Goal: Task Accomplishment & Management: Complete application form

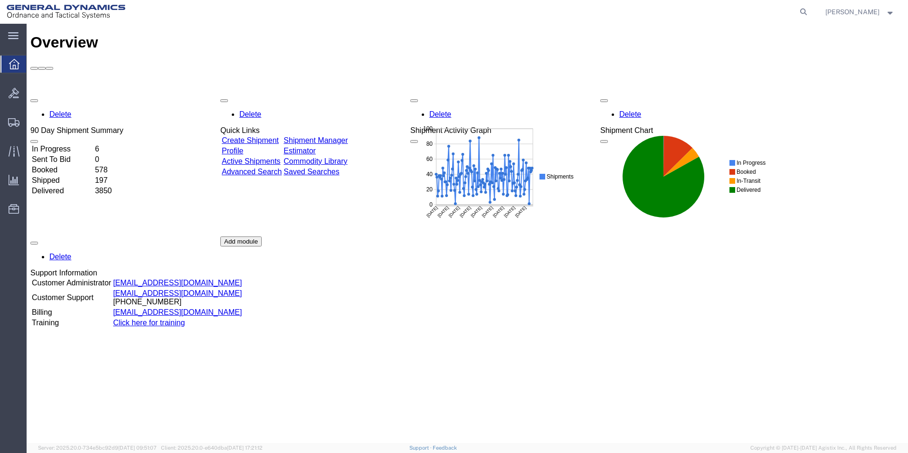
click at [279, 136] on link "Create Shipment" at bounding box center [250, 140] width 57 height 8
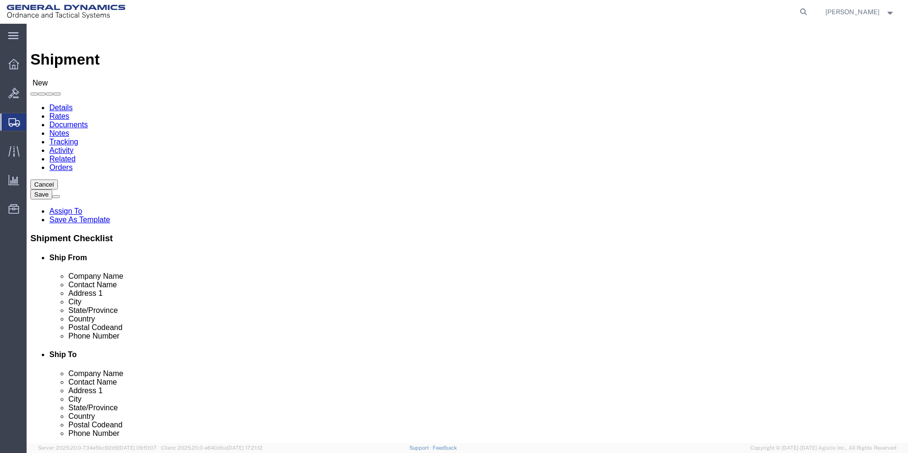
select select
click input "text"
type input "[PERSON_NAME]"
click p "- General Dynamics-Scranton - ([PERSON_NAME]) [STREET_ADDRESS][PERSON_NAME]"
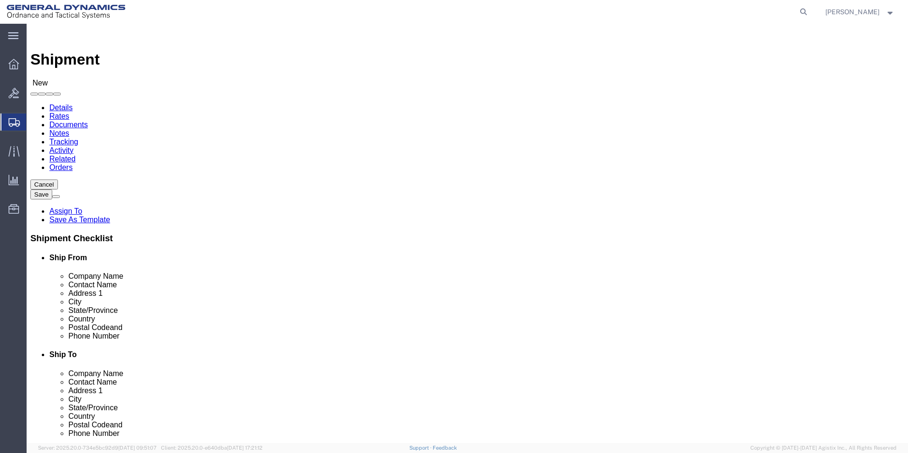
select select
type input "General Dynamics-Scranton"
type input "[PERSON_NAME]"
type input "[STREET_ADDRESS]"
type input "Scranton"
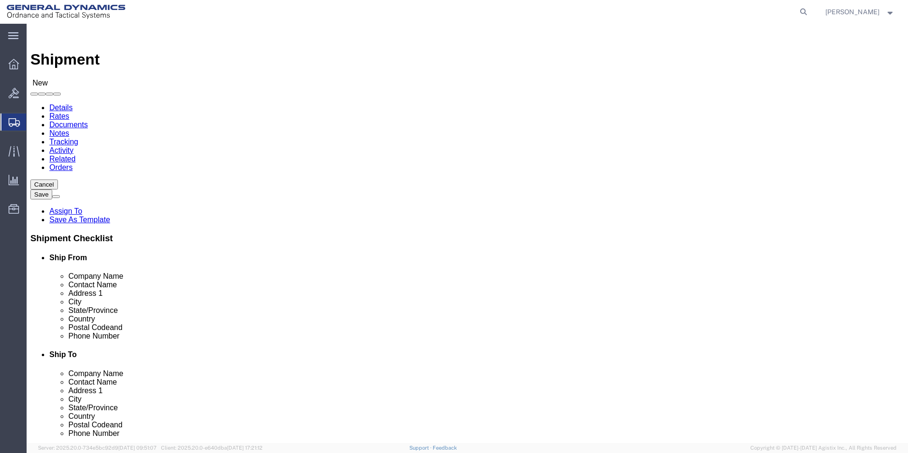
type input "18505"
type input "[PHONE_NUMBER]"
type input "[PERSON_NAME][EMAIL_ADDRESS][PERSON_NAME][DOMAIN_NAME]"
checkbox input "true"
select select "PA"
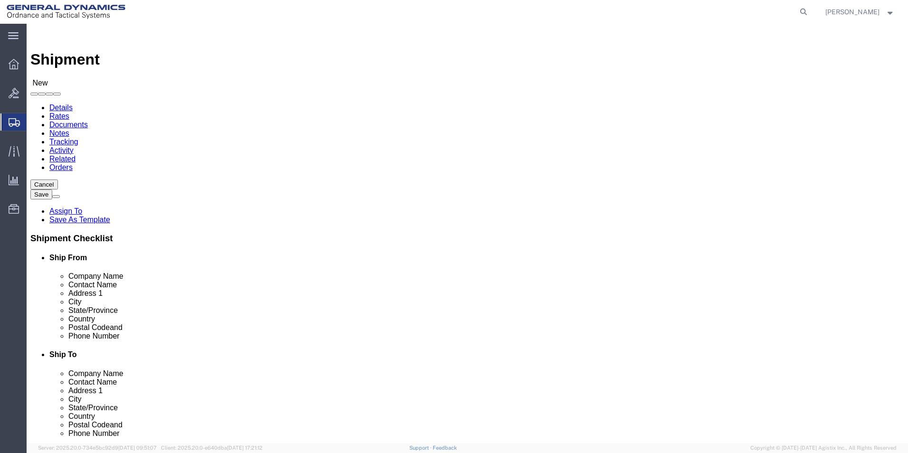
type input "[PERSON_NAME] / [PERSON_NAME] [PERSON_NAME]"
drag, startPoint x: 479, startPoint y: 178, endPoint x: 387, endPoint y: 184, distance: 92.3
click input "text"
type input "Radyne"
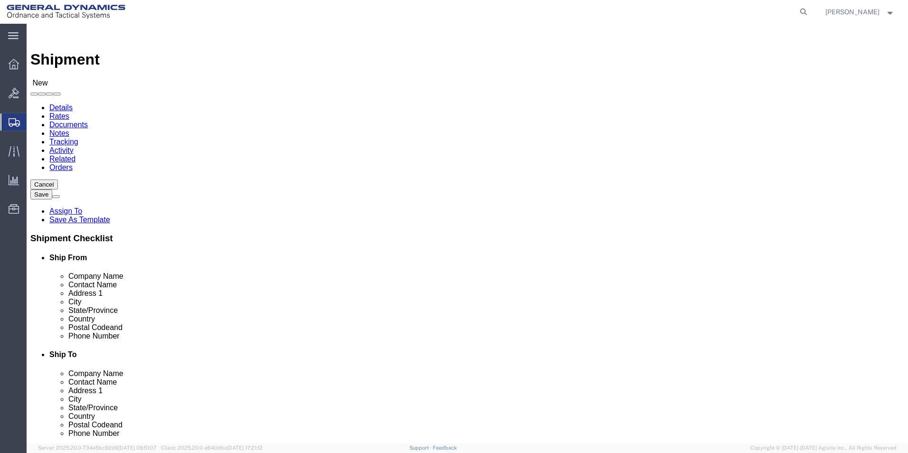
click p "- RADYNE CORP - ([PERSON_NAME]) [STREET_ADDRESS][PERSON_NAME] , 12:00 AM - 12:0…"
select select
type input "RADYNE CORP"
type input "[PERSON_NAME]"
type input "[STREET_ADDRESS][PERSON_NAME]"
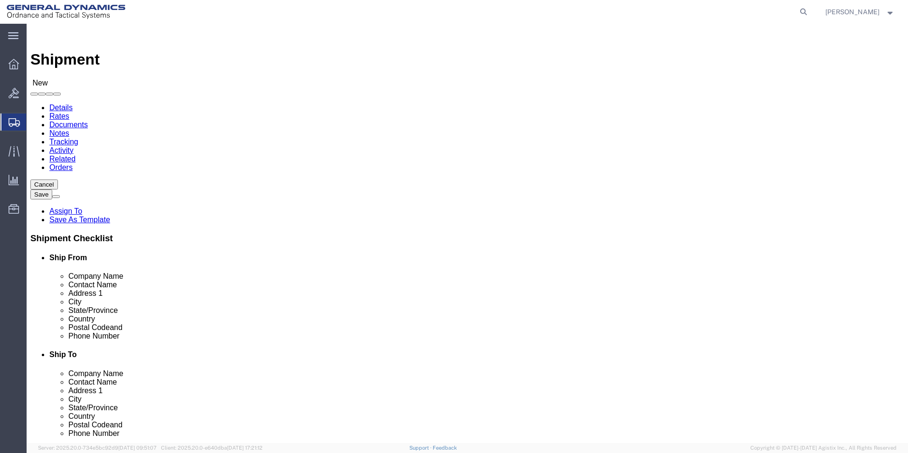
type input "[GEOGRAPHIC_DATA]"
type input "53207-6277"
type input "[PHONE_NUMBER]"
type input "[EMAIL_ADDRESS][DOMAIN_NAME]"
checkbox input "true"
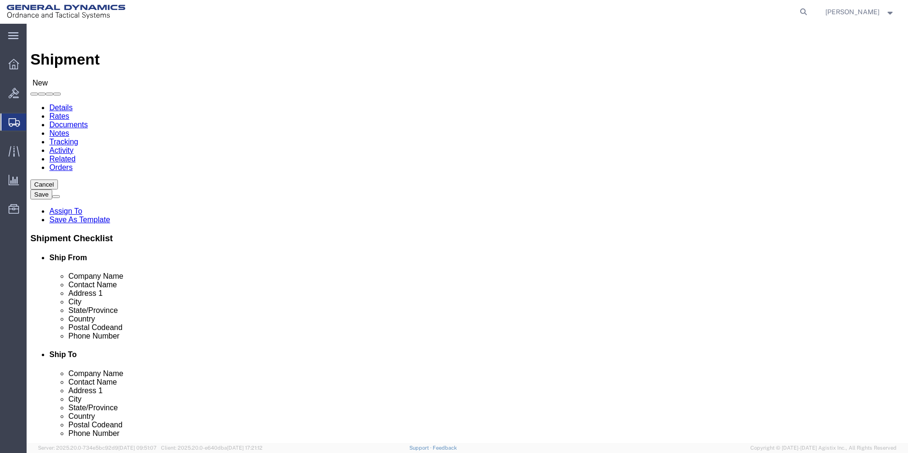
select select "WI"
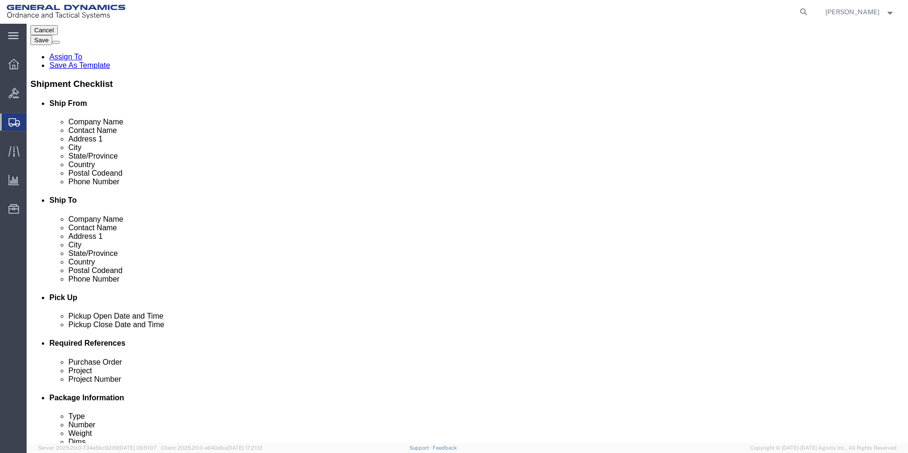
scroll to position [237, 0]
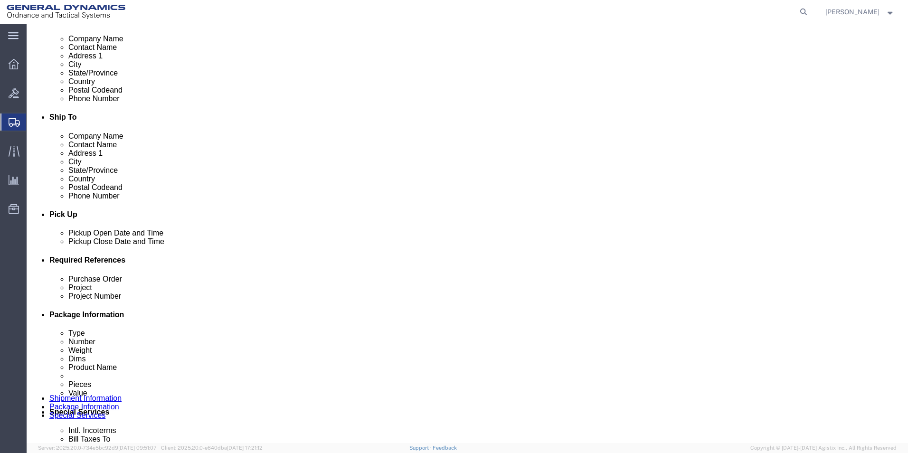
type input "RADYNE CORP"
click input "text"
type input "70369"
type input "n/a"
click input "text"
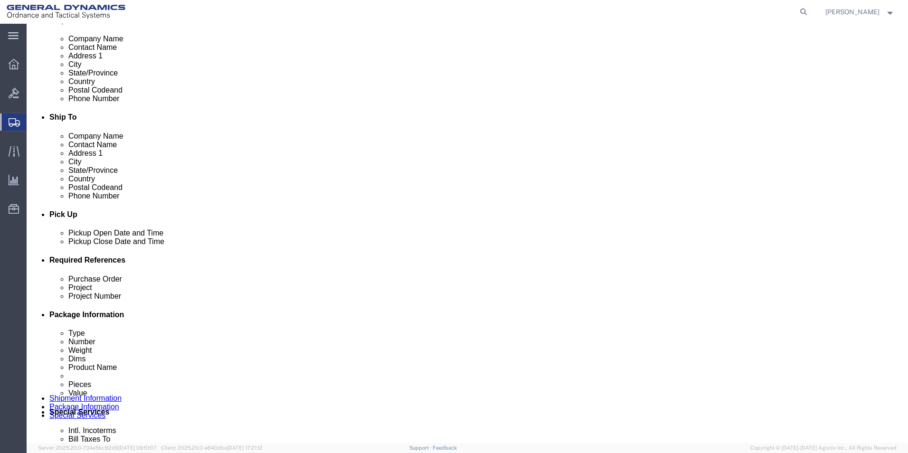
type input "n/a"
click icon
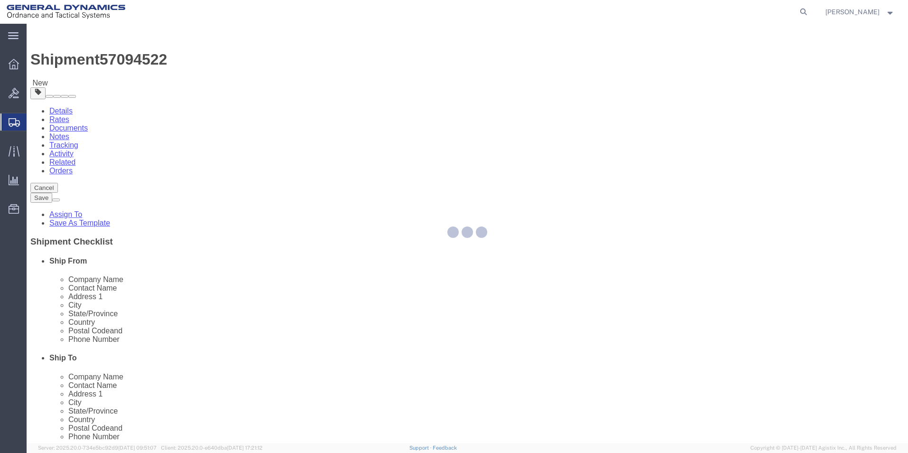
select select "CBOX"
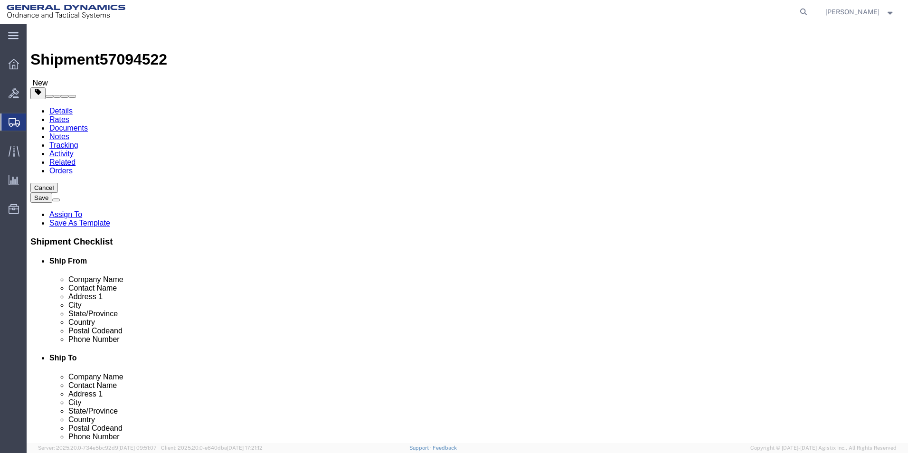
click input "text"
type input "48"
type input "42"
type input "24.5"
drag, startPoint x: 151, startPoint y: 227, endPoint x: 100, endPoint y: 224, distance: 51.4
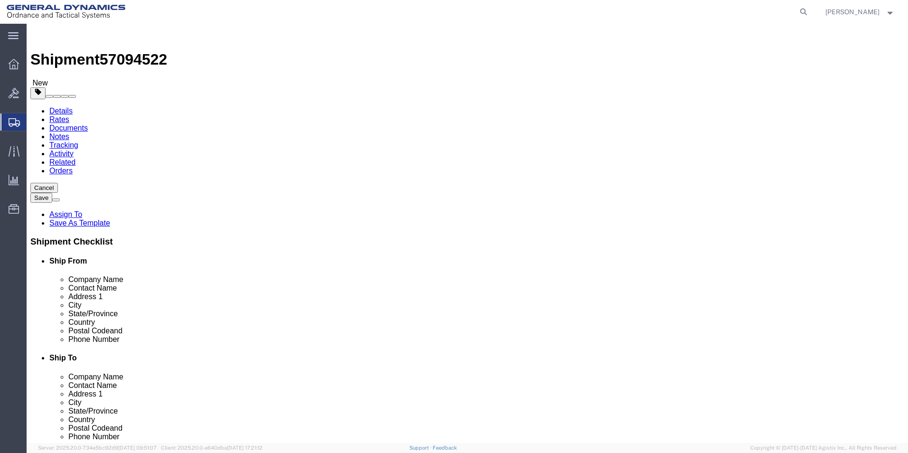
click div "Weight Total weight of packages in pounds or kilograms 0.00 Select kgs lbs Ship…"
type input "2300"
click link "Add Content"
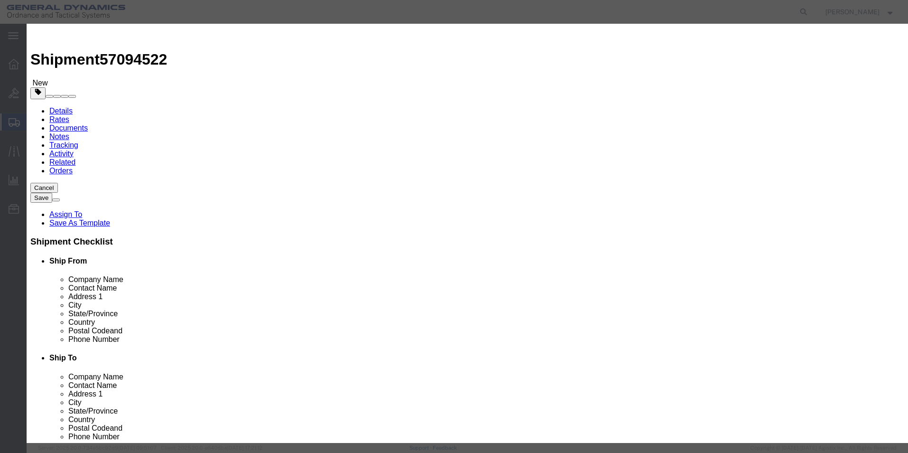
click button "Close"
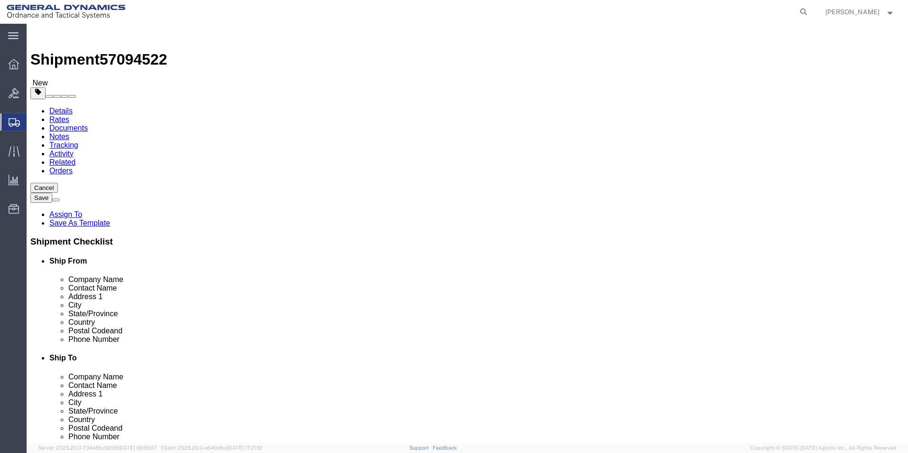
drag, startPoint x: 141, startPoint y: 186, endPoint x: 124, endPoint y: 185, distance: 17.1
click div "1"
type input "5"
click div "x Package Type Select Bale(s) Basket(s) Bolt(s) Bottle(s) Buckets Bulk Bundle(s…"
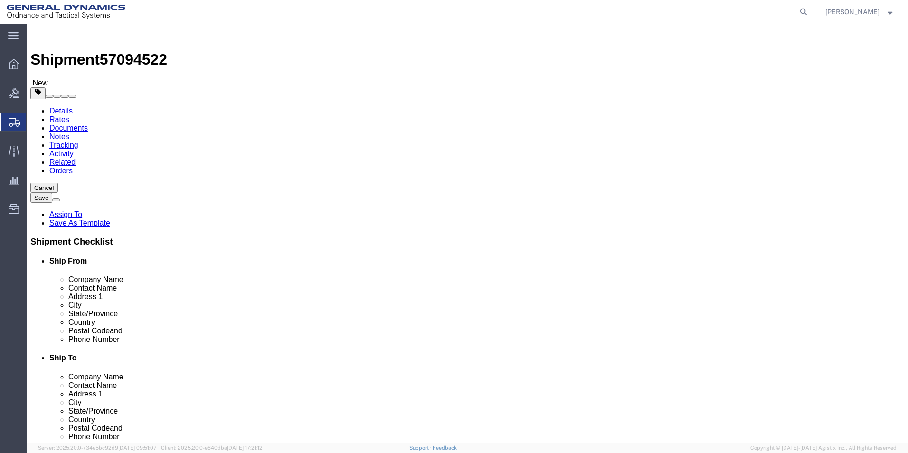
click span
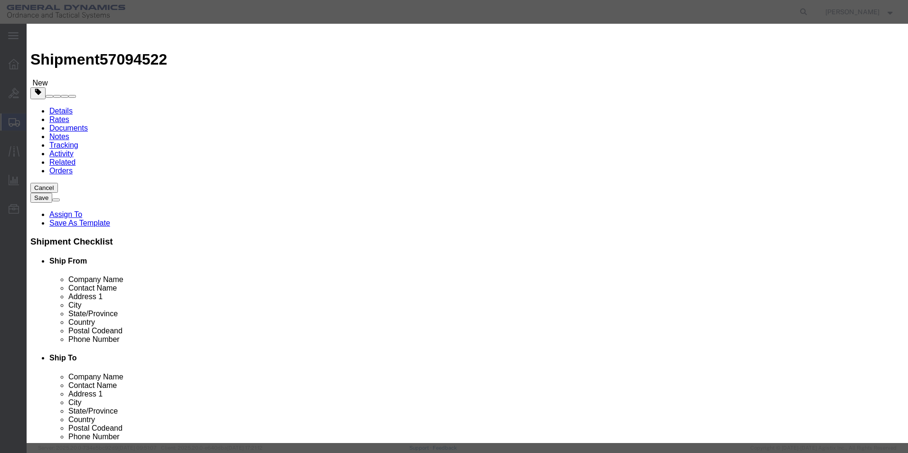
click input "text"
paste input "HF-1 WHs"
type input "HF-1 WHs"
click textarea
paste textarea "HF-1 WHs"
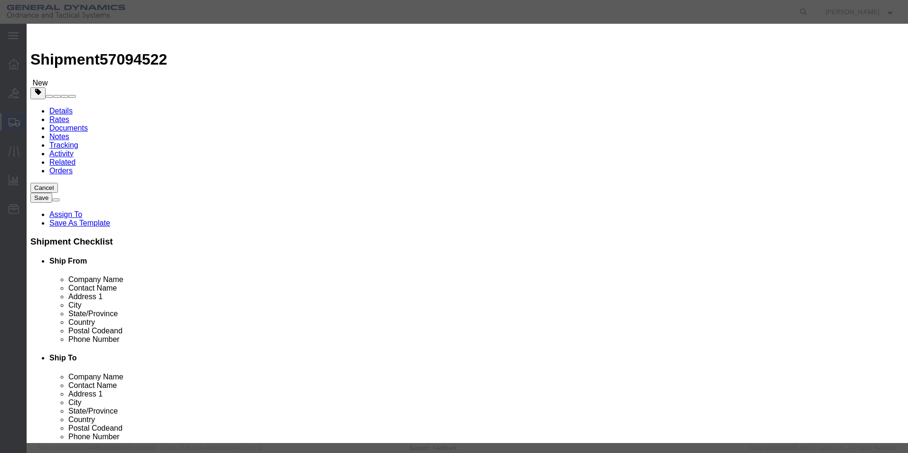
click textarea "HF-1 WHs"
paste textarea "SK59657 Rev 2"
click textarea "HF-1 WHs SK59657 Rev 2"
paste textarea ""S/Ns 45 through 54 to be returned to SCAAP following temper 5 NC pcs included …"
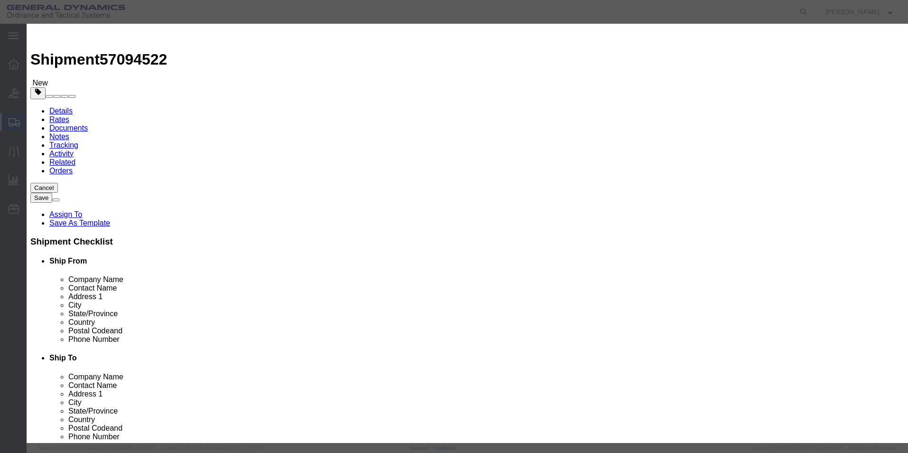
type textarea "HF-1 WHs SK59657 Rev 2 "S/Ns 45 through 54 to be returned to SCAAP following te…"
drag, startPoint x: 283, startPoint y: 92, endPoint x: 264, endPoint y: 92, distance: 19.5
click div "Pieces 0 Select Bag Barrels 100Board Feet Bottle Box Blister Pack Carats Can Ca…"
type input "51"
click input "text"
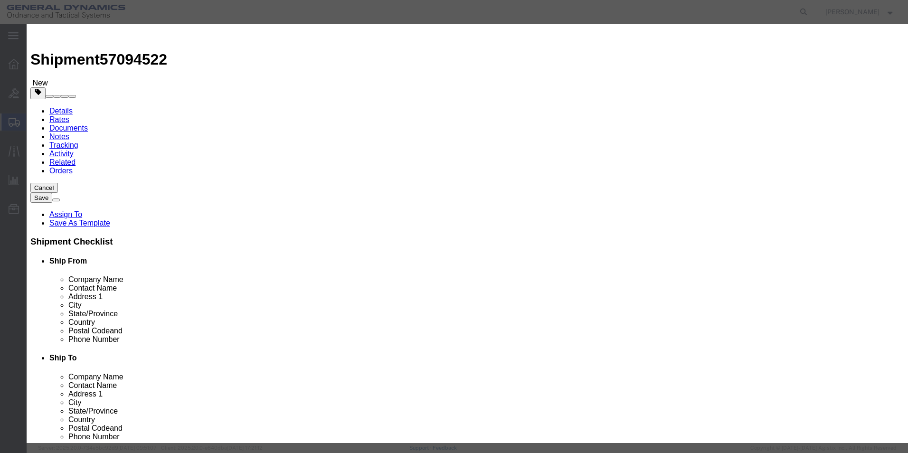
type input "50000"
click select "Select 50 55 60 65 70 85 92.5 100 125 175 250 300 400"
select select "70"
click select "Select 50 55 60 65 70 85 92.5 100 125 175 250 300 400"
drag, startPoint x: 301, startPoint y: 109, endPoint x: 269, endPoint y: 109, distance: 31.8
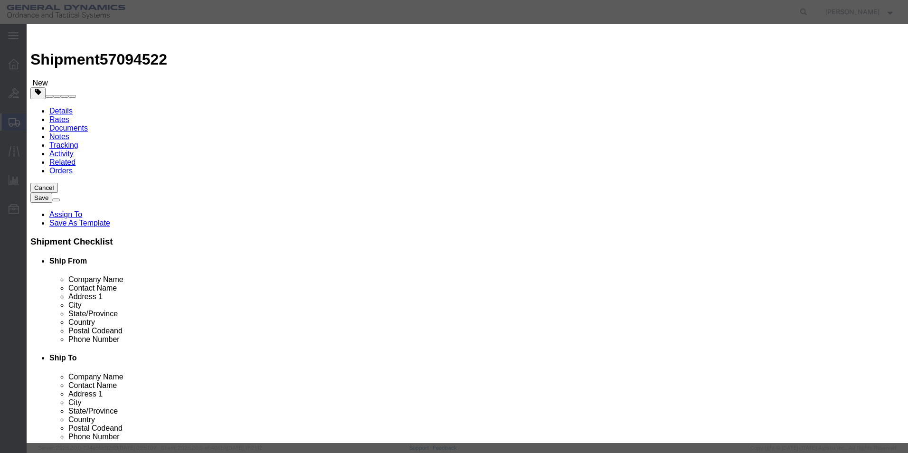
click div "50000"
type input "75000"
click button "Save & Close"
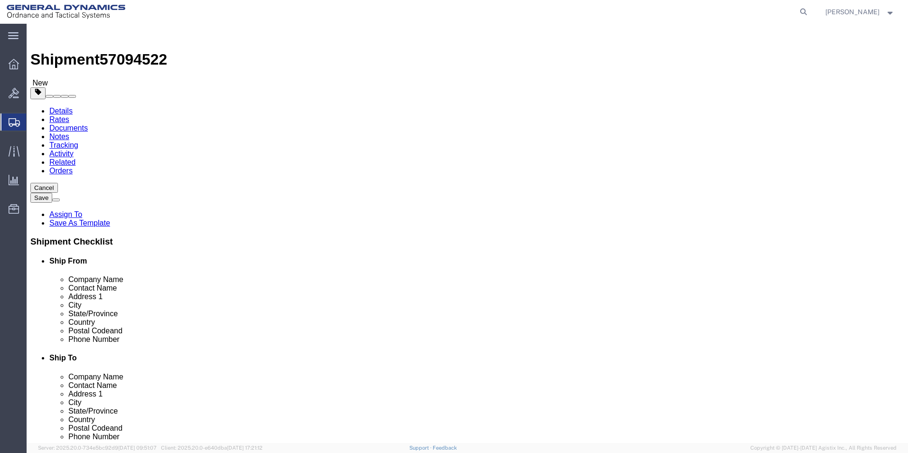
click button "Continue"
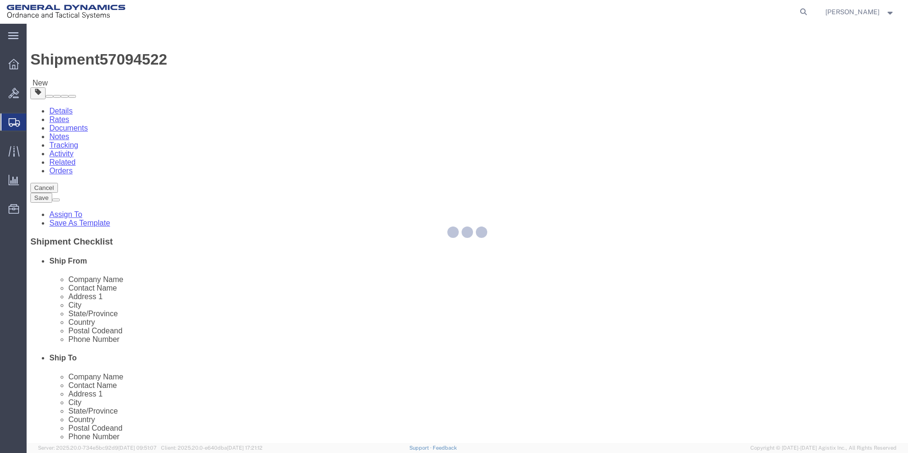
select select
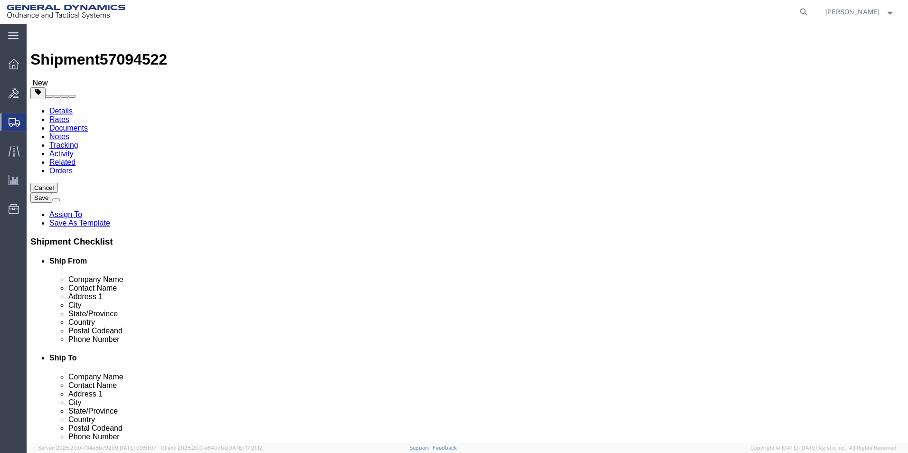
scroll to position [190, 0]
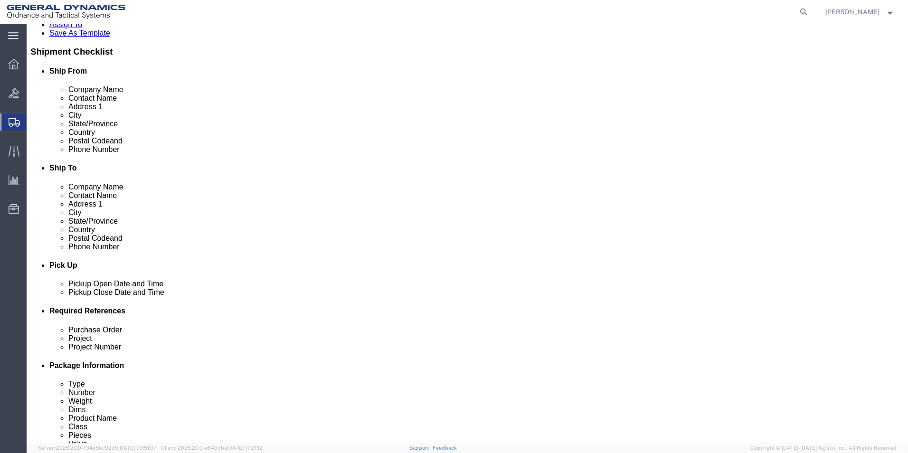
click select "Select Recipient Account Sender/Shipper Third Party Account"
select select "SHIP"
click select "Select Recipient Account Sender/Shipper Third Party Account"
click button "Rate Shipment"
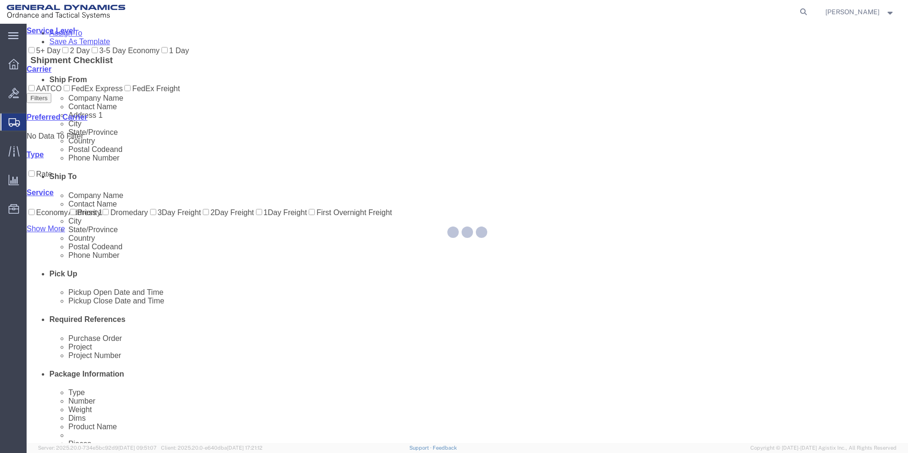
scroll to position [0, 0]
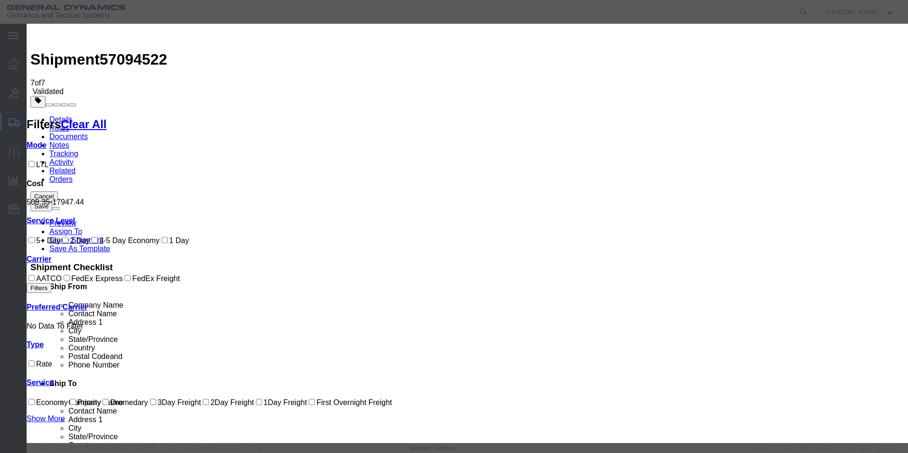
select select "79"
select select "1347"
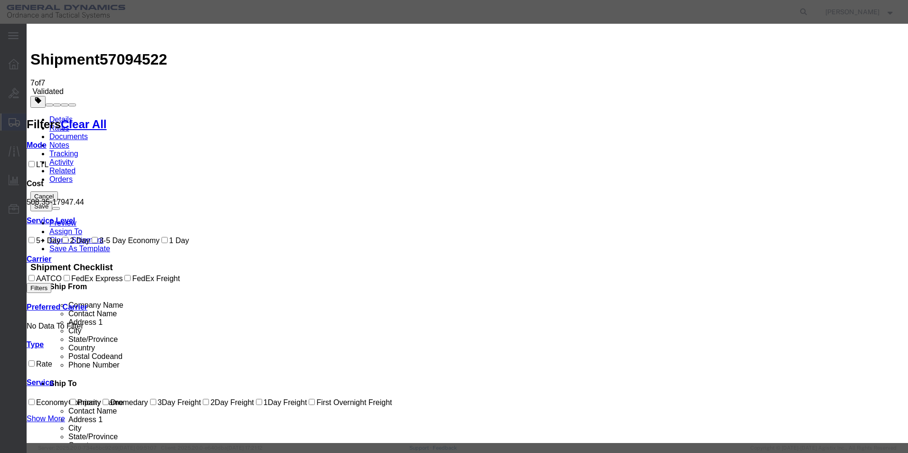
type input "57094522"
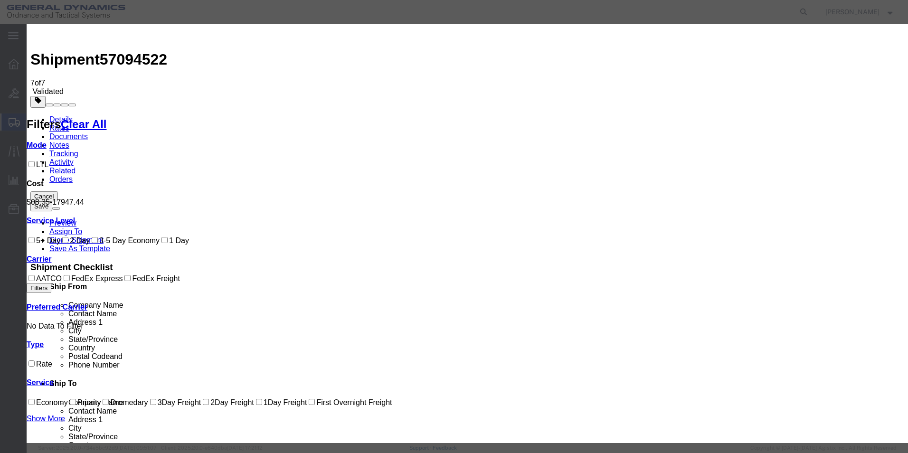
type input "[PERSON_NAME]"
type input "2722280724"
select select "1200"
